Goal: Task Accomplishment & Management: Use online tool/utility

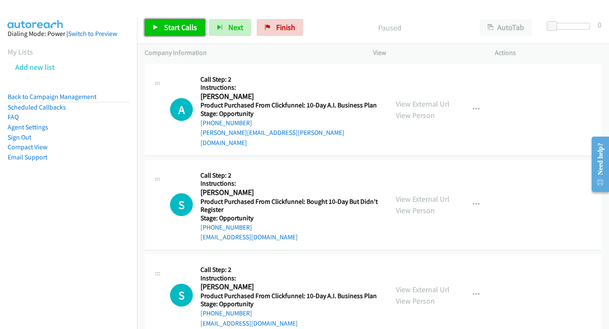
click at [175, 27] on span "Start Calls" at bounding box center [180, 27] width 33 height 10
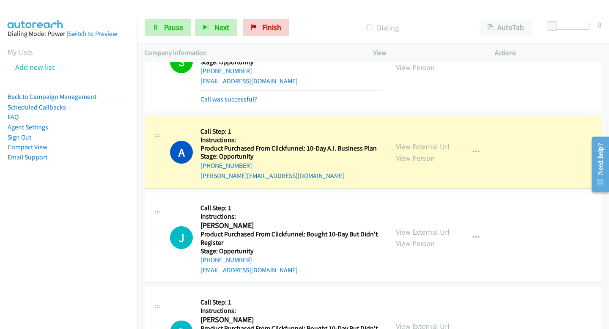
scroll to position [1139, 0]
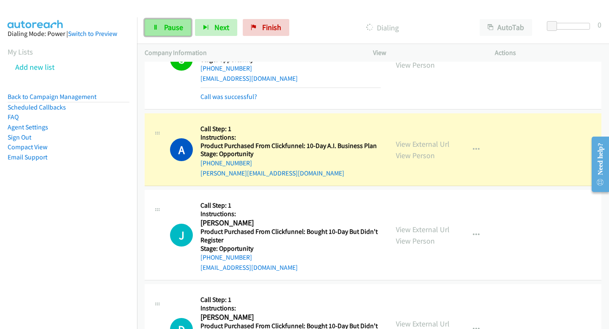
click at [178, 27] on span "Pause" at bounding box center [173, 27] width 19 height 10
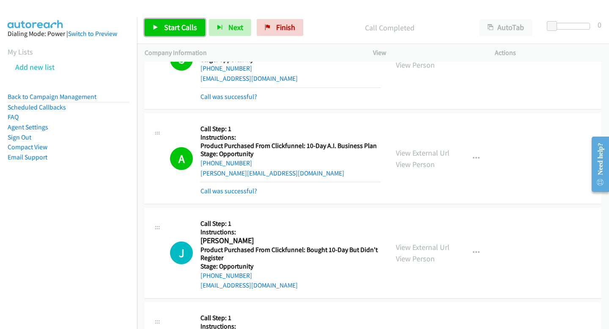
click at [190, 35] on link "Start Calls" at bounding box center [175, 27] width 60 height 17
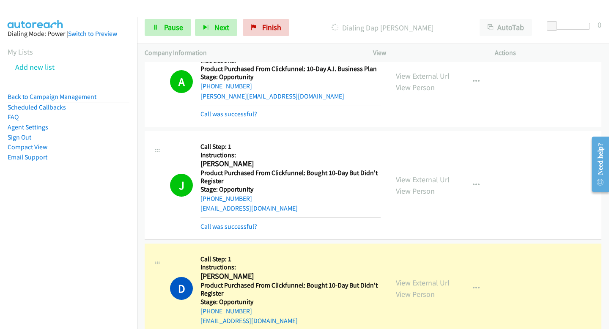
scroll to position [1217, 0]
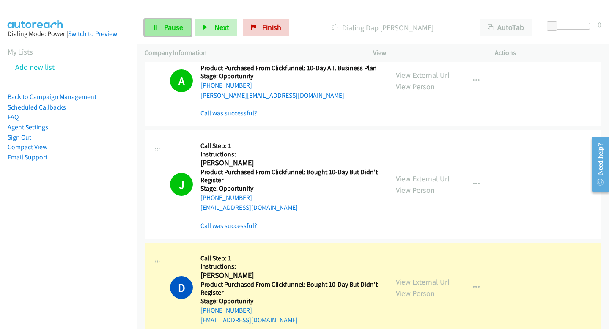
click at [178, 35] on link "Pause" at bounding box center [168, 27] width 47 height 17
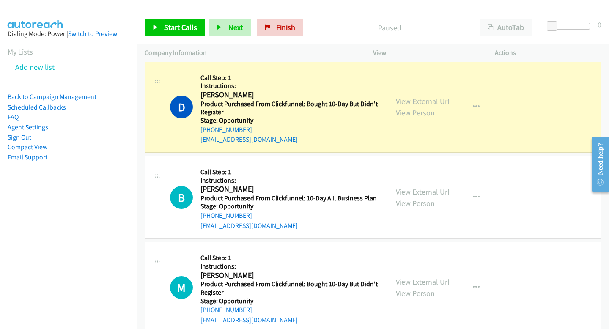
scroll to position [1398, 0]
drag, startPoint x: 197, startPoint y: 129, endPoint x: 260, endPoint y: 130, distance: 63.0
click at [260, 130] on div "D Callback Scheduled Call Step: 1 Instructions: [PERSON_NAME] America/New_York …" at bounding box center [275, 106] width 211 height 75
click at [110, 258] on nav "Dialing Mode: Power | Switch to Preview My Lists Add new list Back to Campaign …" at bounding box center [68, 181] width 137 height 329
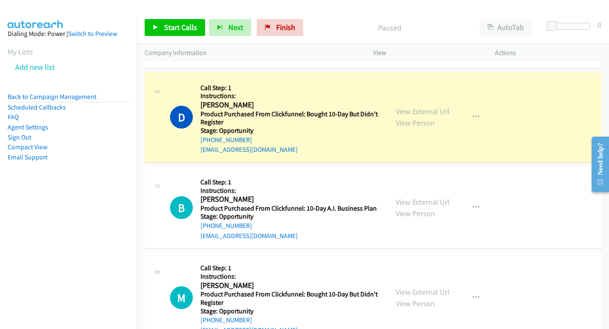
scroll to position [1390, 0]
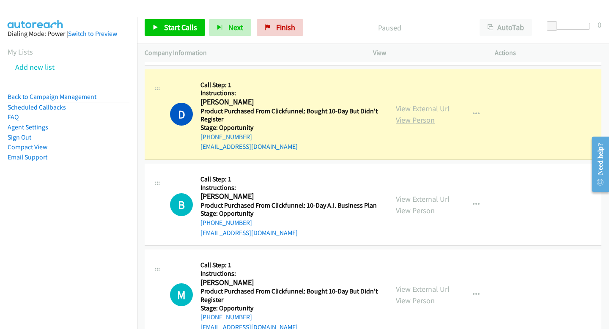
click at [406, 115] on link "View Person" at bounding box center [415, 120] width 39 height 10
